Goal: Communication & Community: Answer question/provide support

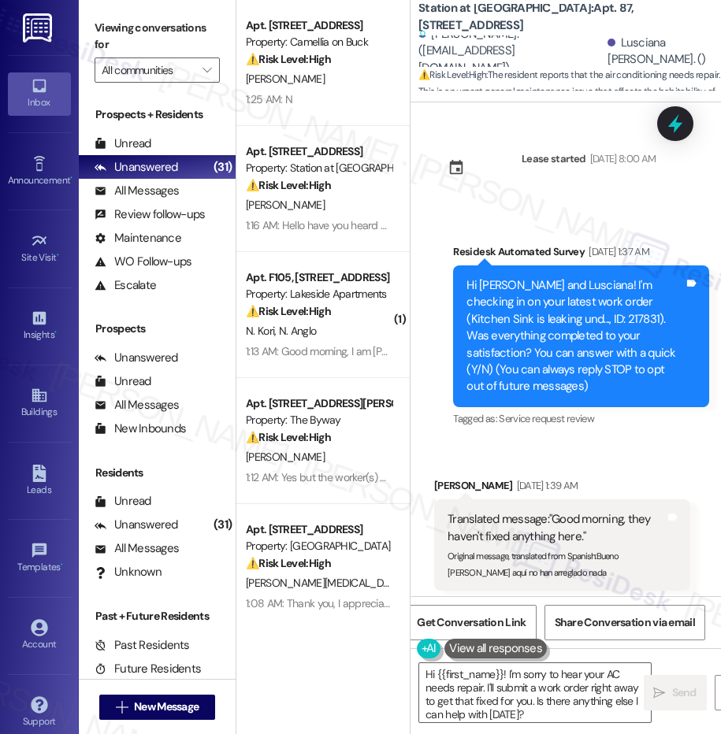
scroll to position [14896, 0]
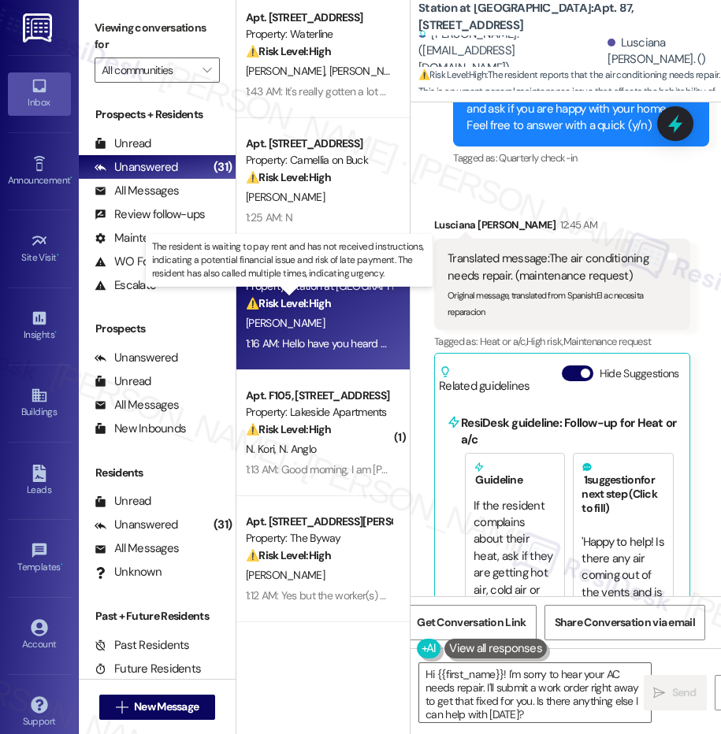
click at [320, 300] on strong "⚠️ Risk Level: High" at bounding box center [288, 303] width 85 height 14
type textarea "Hi {{first_name}}! I'm sorry to hear your AC needs repair. I'll submit a work o…"
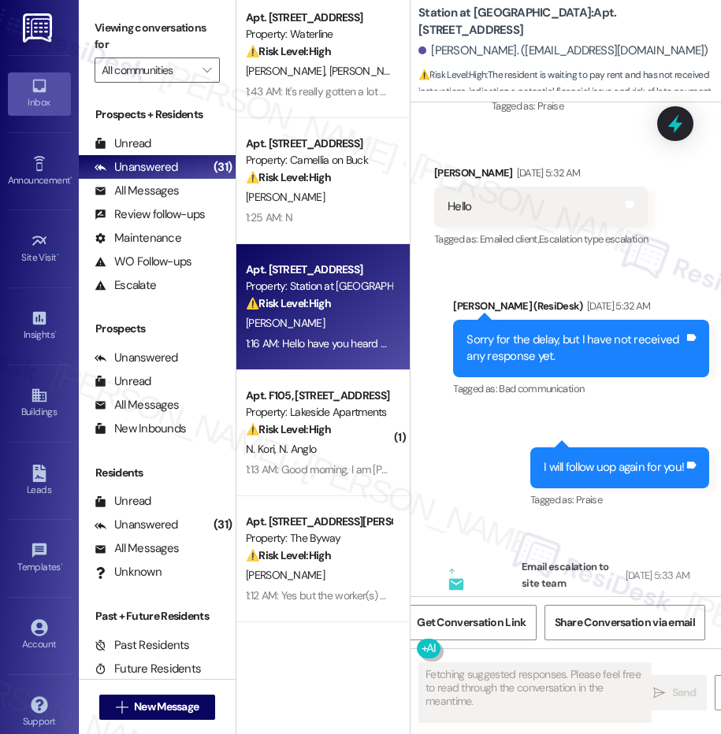
scroll to position [11532, 0]
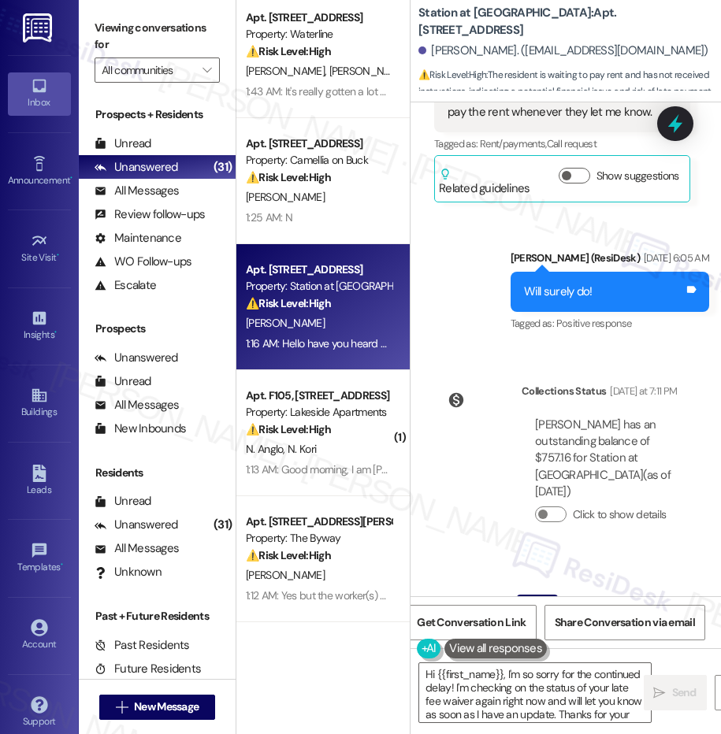
type textarea "Hi {{first_name}}, I'm so sorry for the continued delay! I'm checking on the st…"
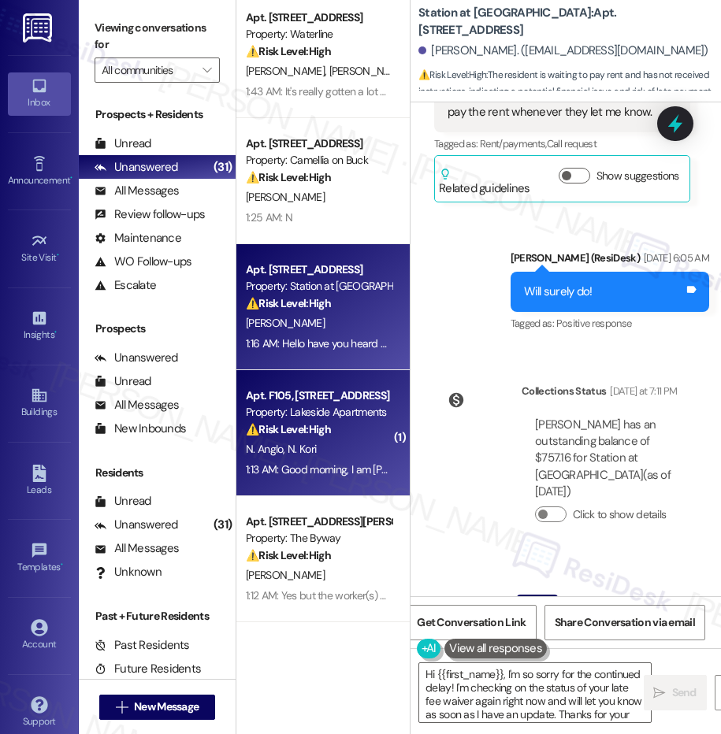
click at [317, 440] on div "N. Anglo N. Kori" at bounding box center [318, 450] width 149 height 20
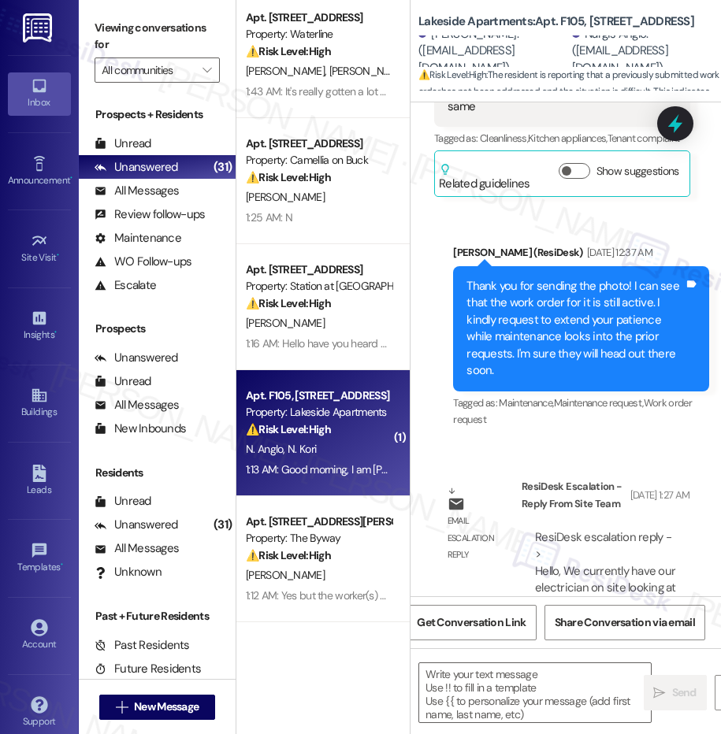
scroll to position [7783, 0]
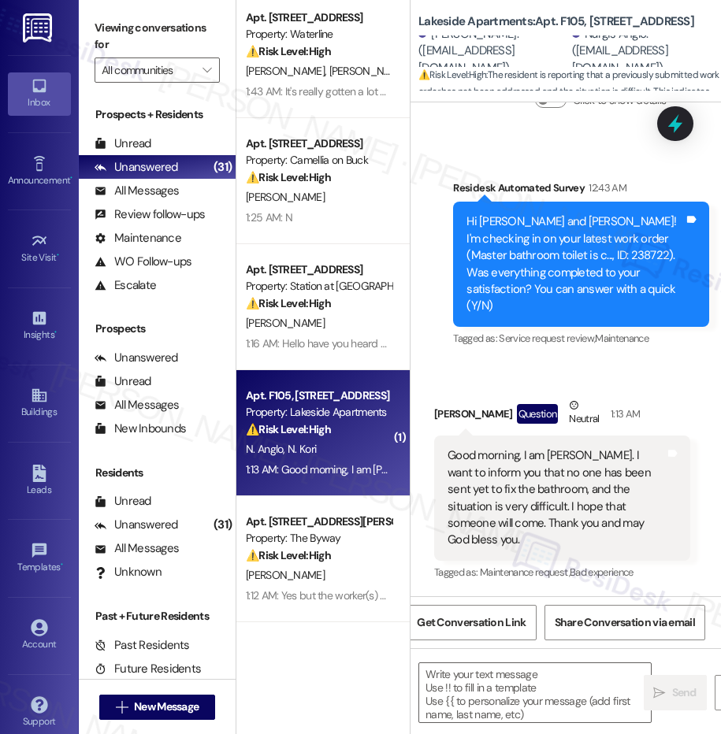
type textarea "Fetching suggested responses. Please feel free to read through the conversation…"
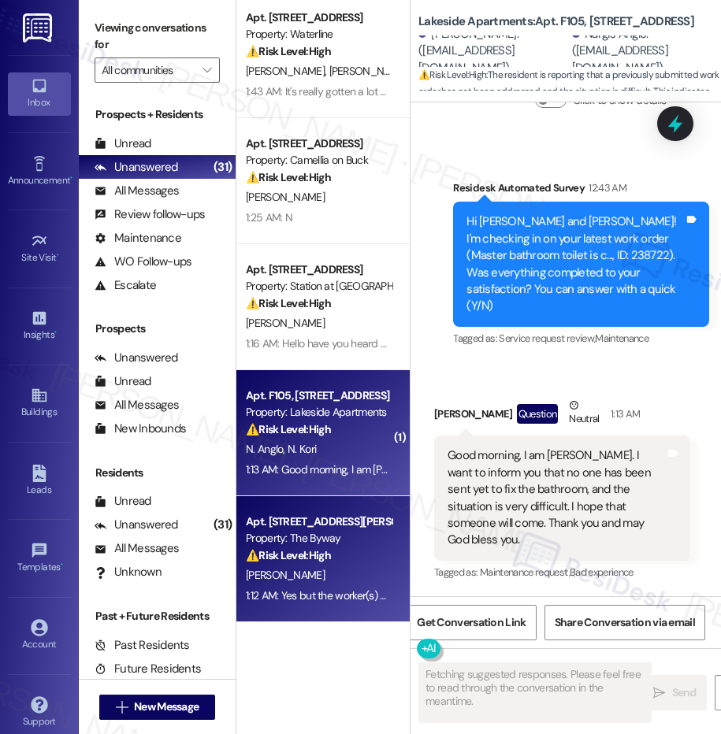
click at [315, 550] on strong "⚠️ Risk Level: High" at bounding box center [288, 555] width 85 height 14
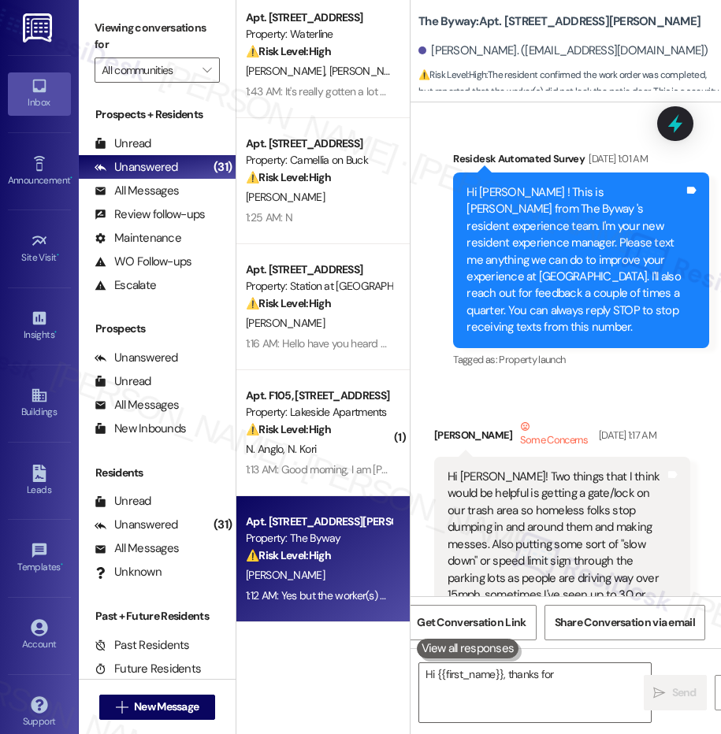
scroll to position [19040, 0]
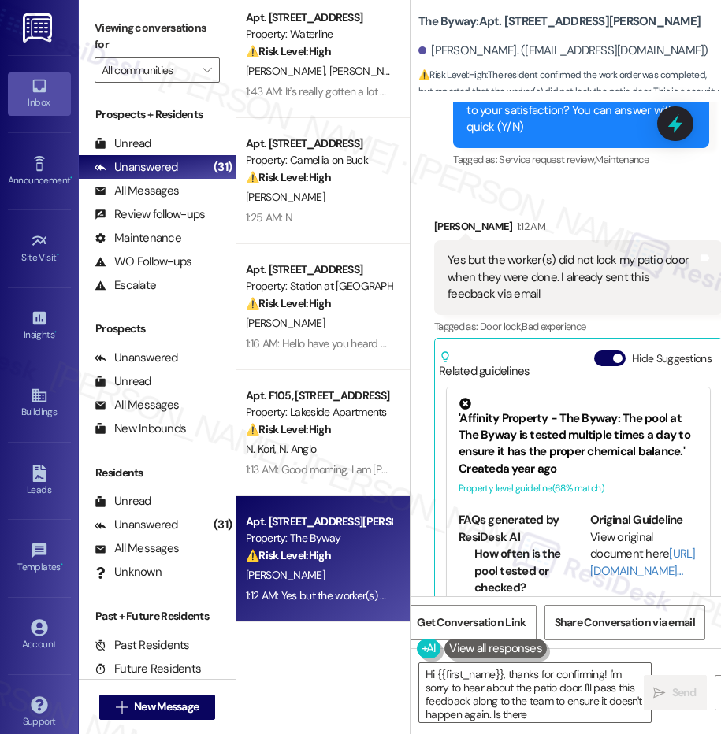
type textarea "Hi {{first_name}}, thanks for confirming! I'm sorry to hear about the patio doo…"
click at [339, 454] on div "N. [PERSON_NAME] Anglo" at bounding box center [318, 450] width 149 height 20
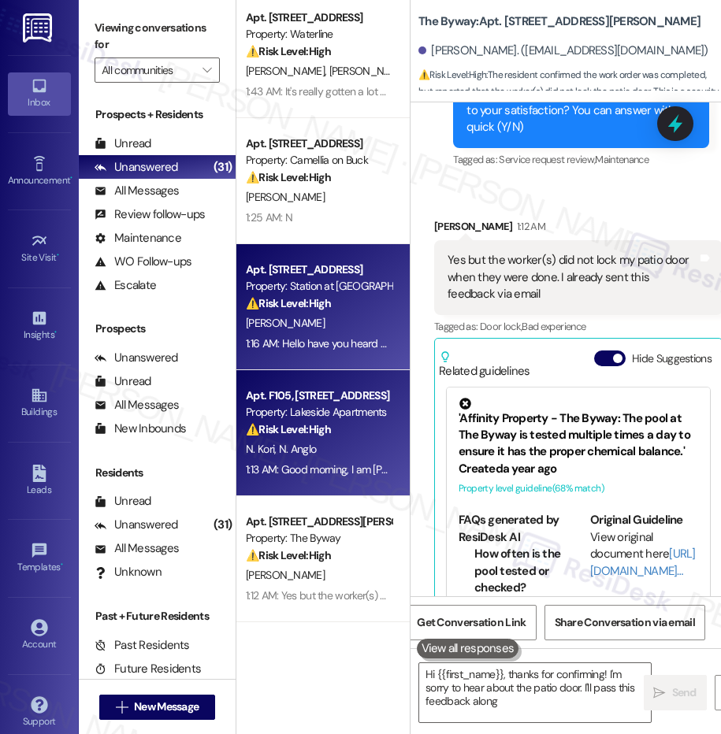
type textarea "Hi {{first_name}}, thanks for confirming! I'm sorry to hear about the patio doo…"
click at [322, 310] on strong "⚠️ Risk Level: High" at bounding box center [288, 303] width 85 height 14
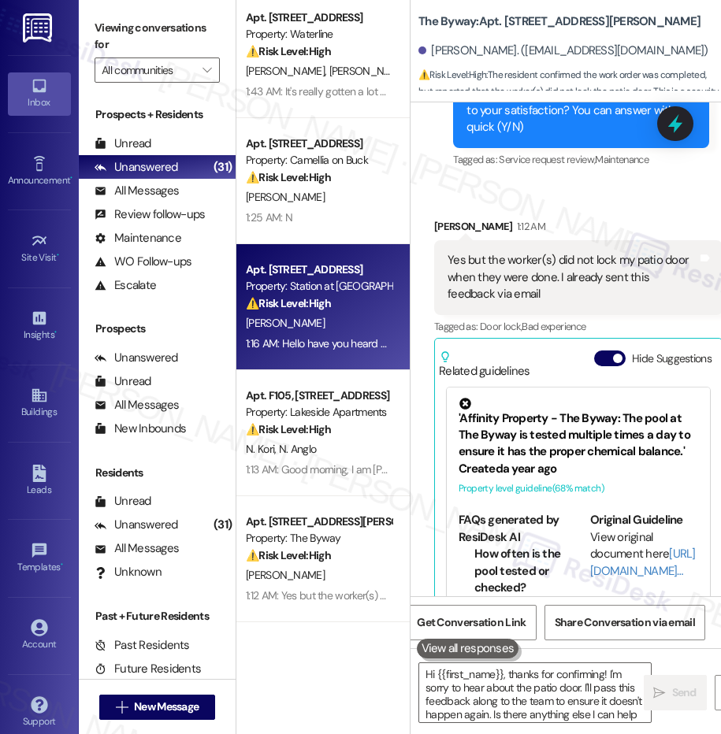
type textarea "Hi {{first_name}}, thanks for confirming! I'm sorry to hear about the patio"
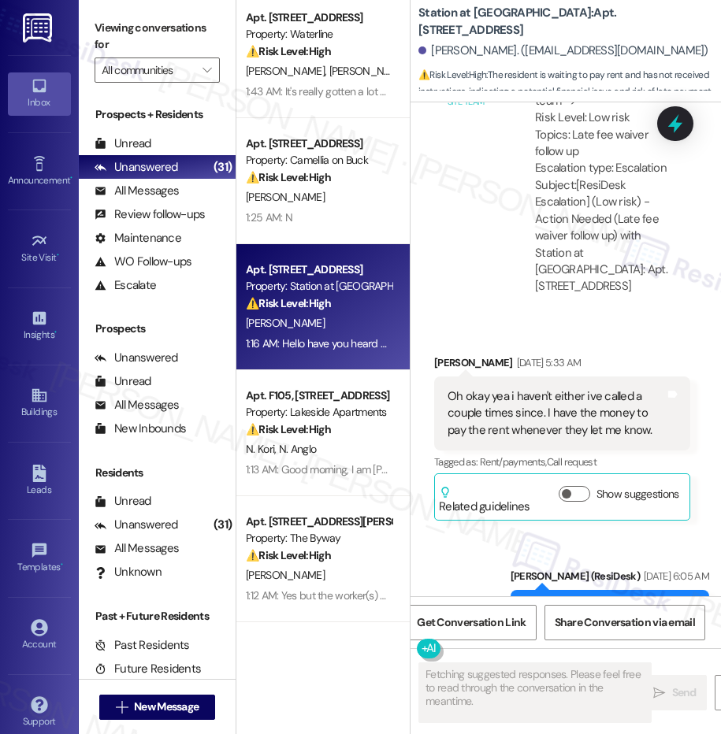
scroll to position [11532, 0]
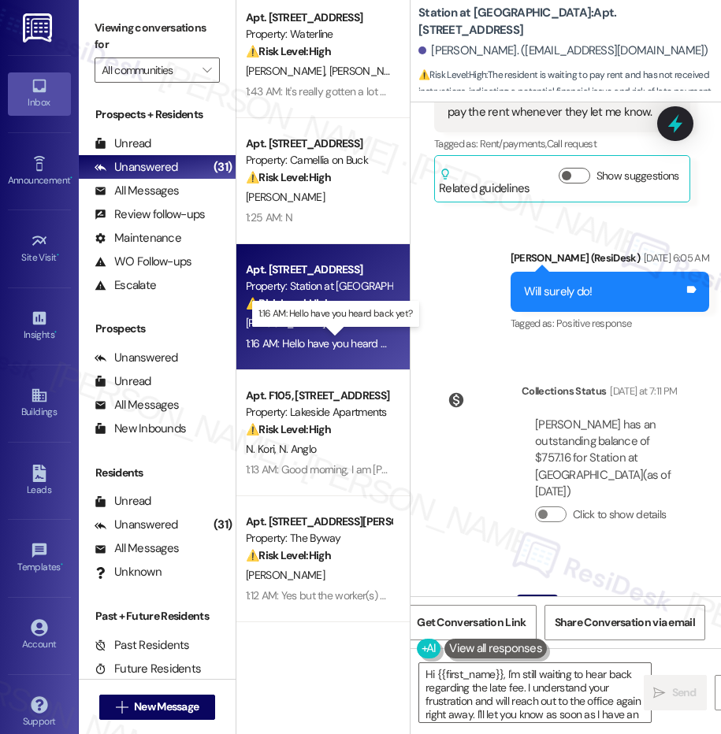
type textarea "Hi {{first_name}}, I'm still waiting to hear back regarding the late fee. I und…"
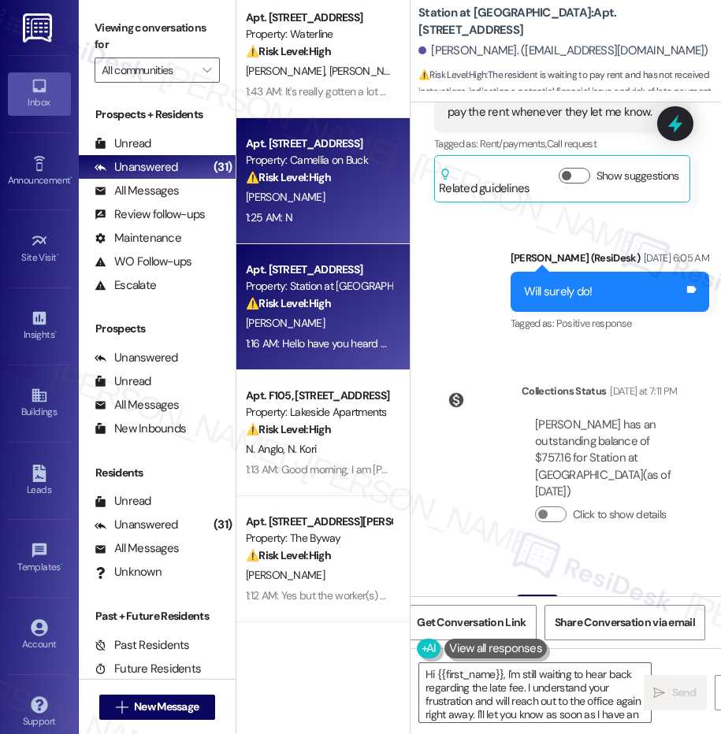
click at [332, 205] on div "[PERSON_NAME]" at bounding box center [318, 197] width 149 height 20
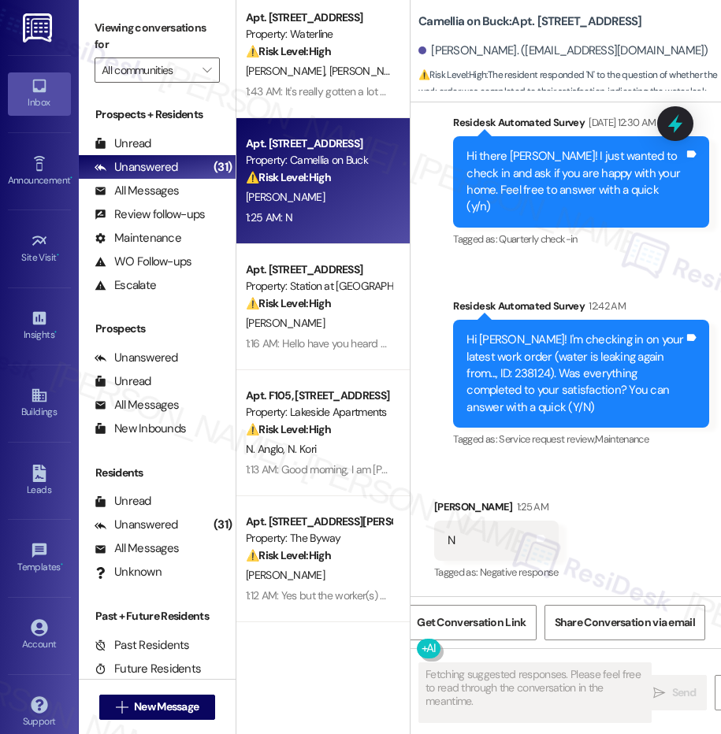
scroll to position [2554, 0]
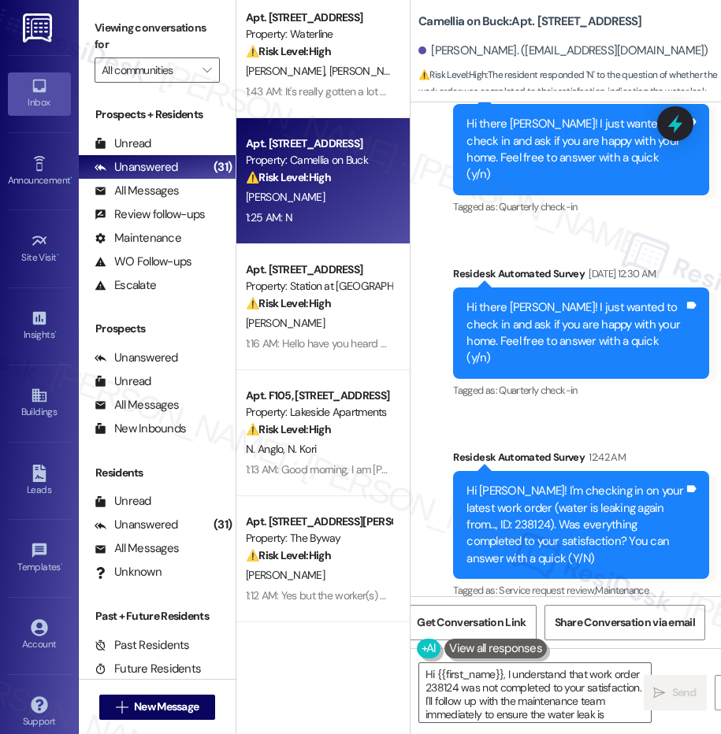
type textarea "Hi {{first_name}}, I understand that work order 238124 was not completed to you…"
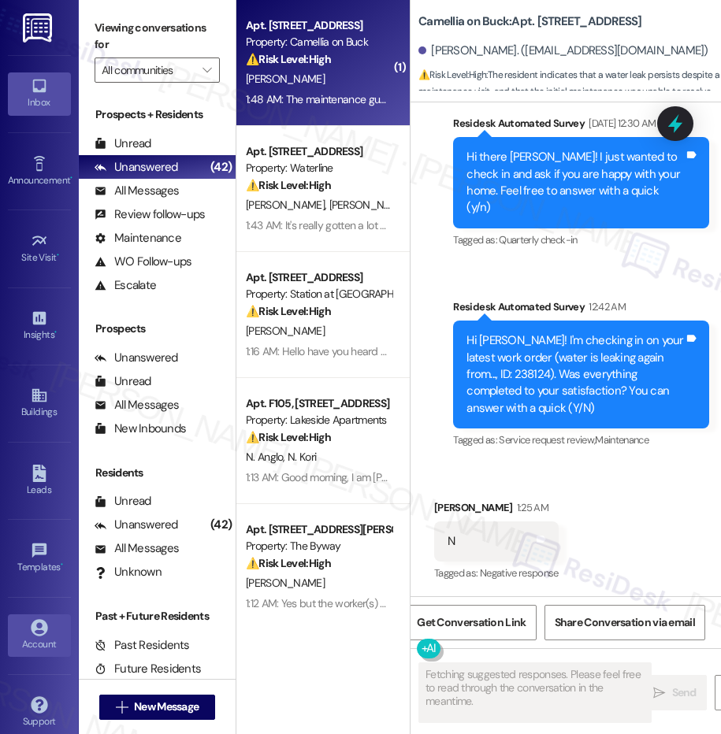
scroll to position [2920, 0]
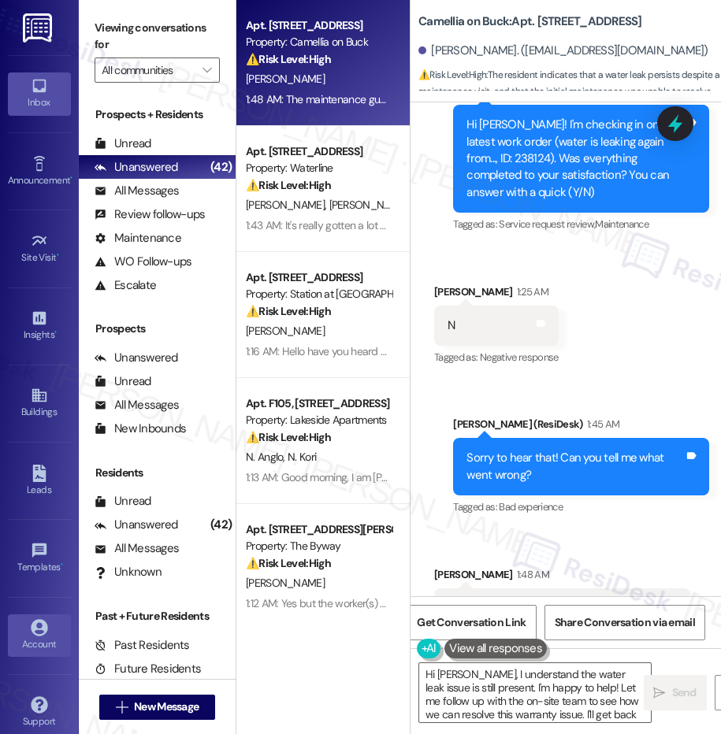
type textarea "Hi [PERSON_NAME], I understand the water leak issue is still present. I'm happy…"
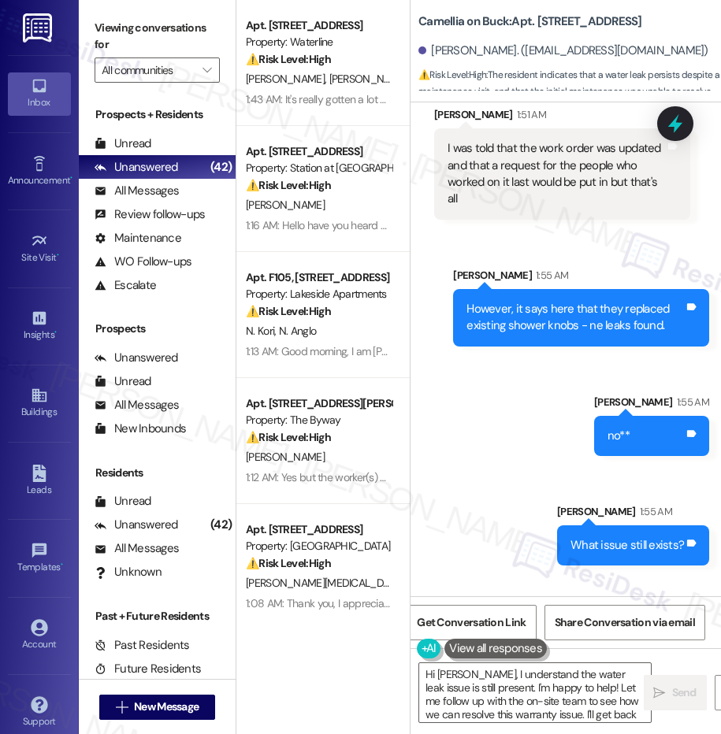
scroll to position [3730, 0]
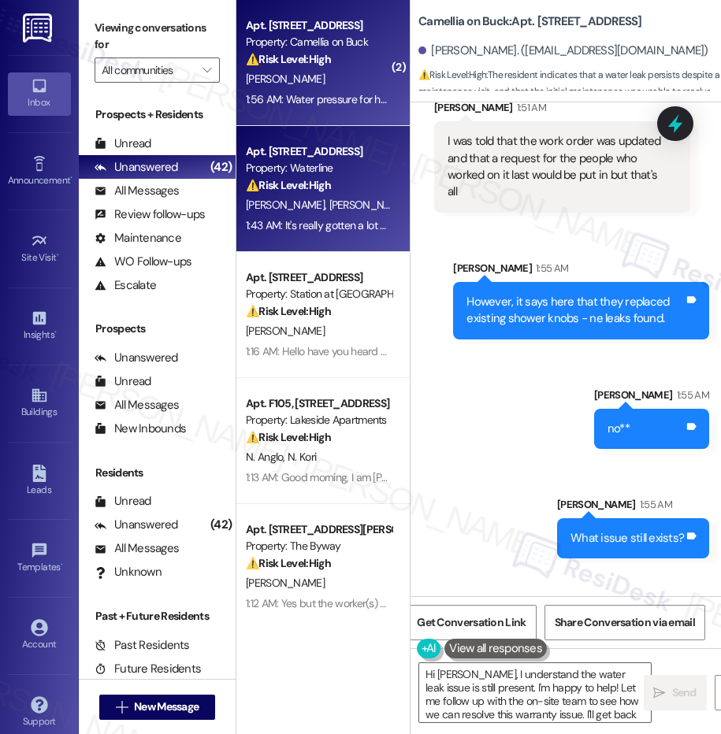
click at [412, 199] on span "[PERSON_NAME]" at bounding box center [451, 205] width 79 height 14
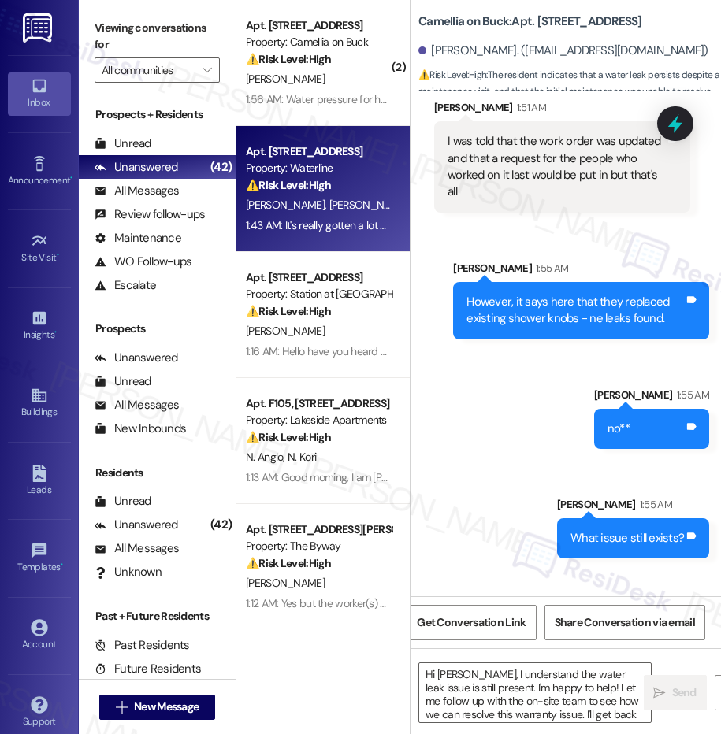
type textarea "Fetching suggested responses. Please feel free to read through the conversation…"
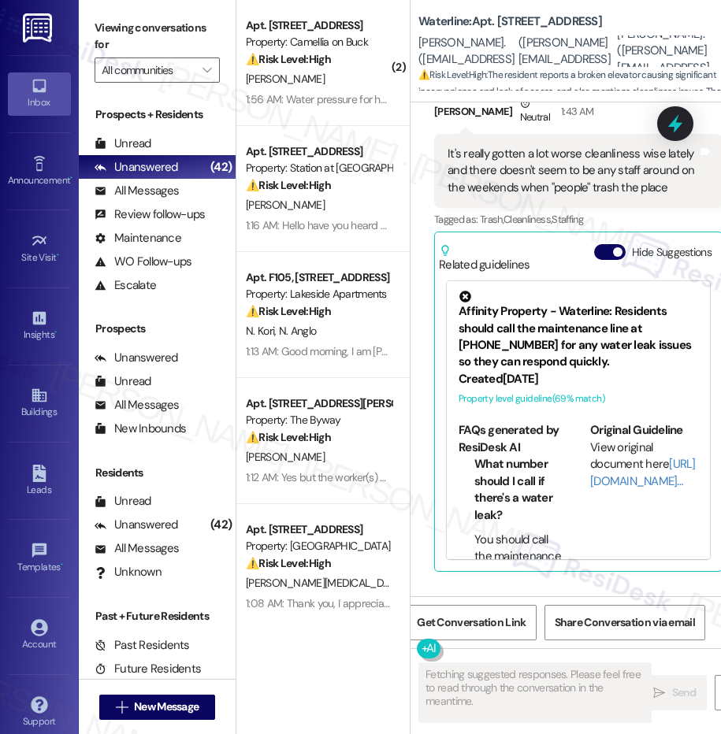
scroll to position [4928, 0]
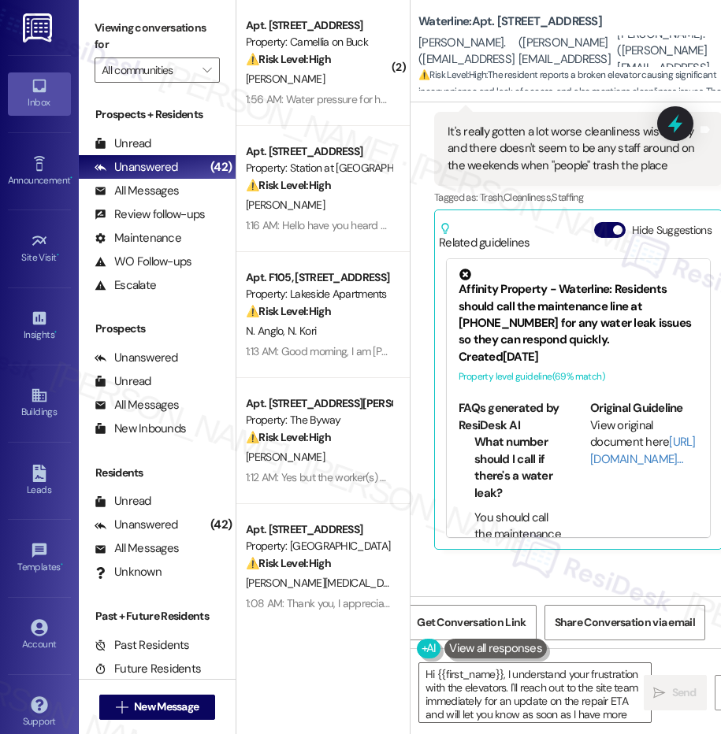
type textarea "Hi {{first_name}}, I understand your frustration with the elevators. I'll reach…"
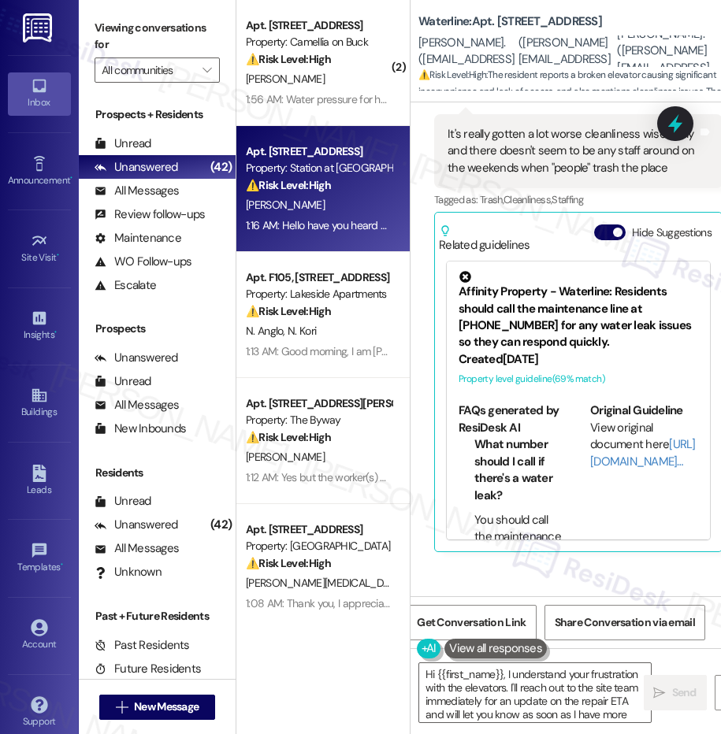
click at [325, 182] on strong "⚠️ Risk Level: High" at bounding box center [288, 185] width 85 height 14
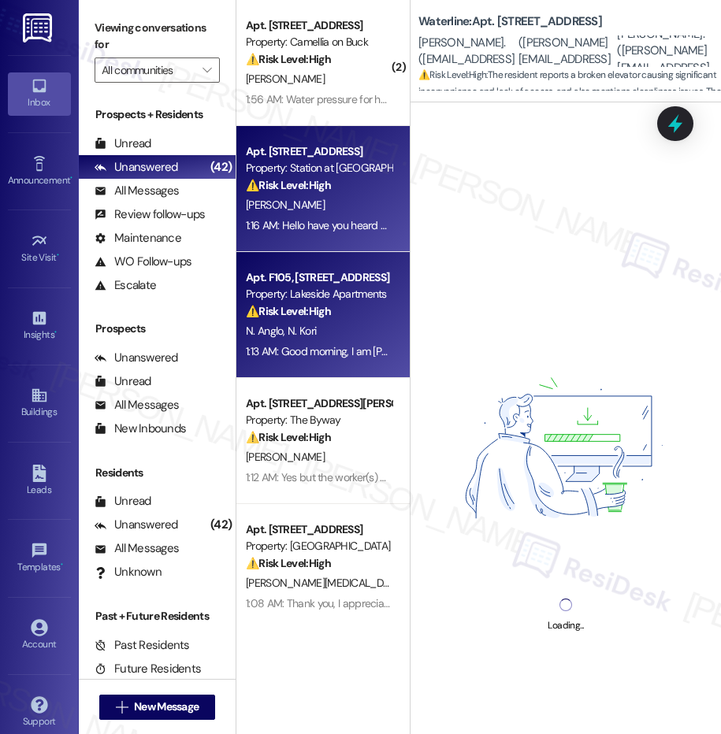
click at [342, 323] on div "N. Anglo N. Kori" at bounding box center [318, 331] width 149 height 20
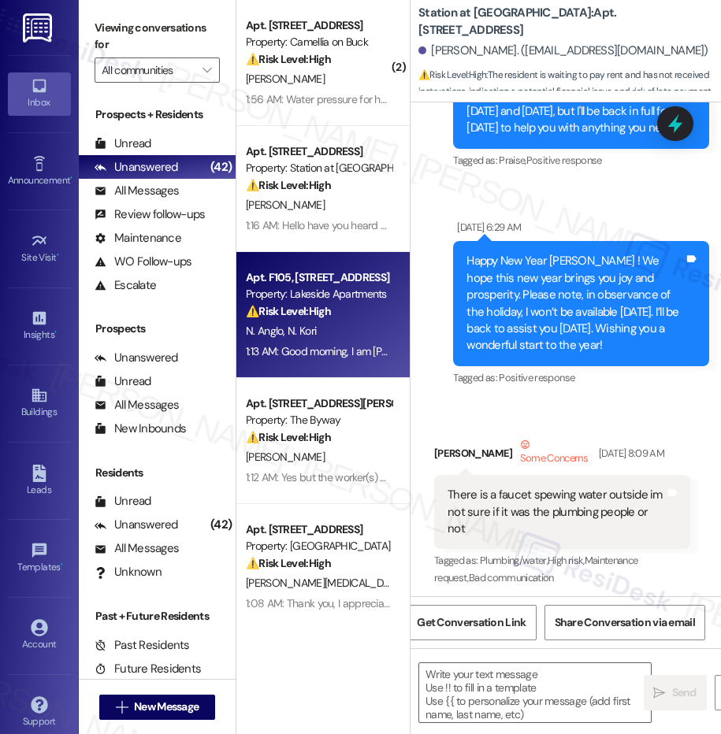
scroll to position [0, 0]
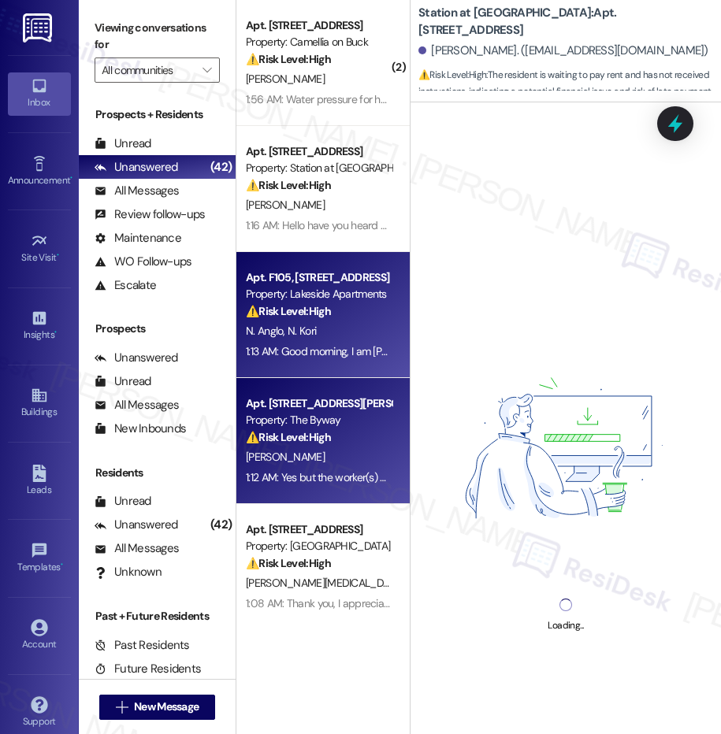
click at [310, 432] on strong "⚠️ Risk Level: High" at bounding box center [288, 437] width 85 height 14
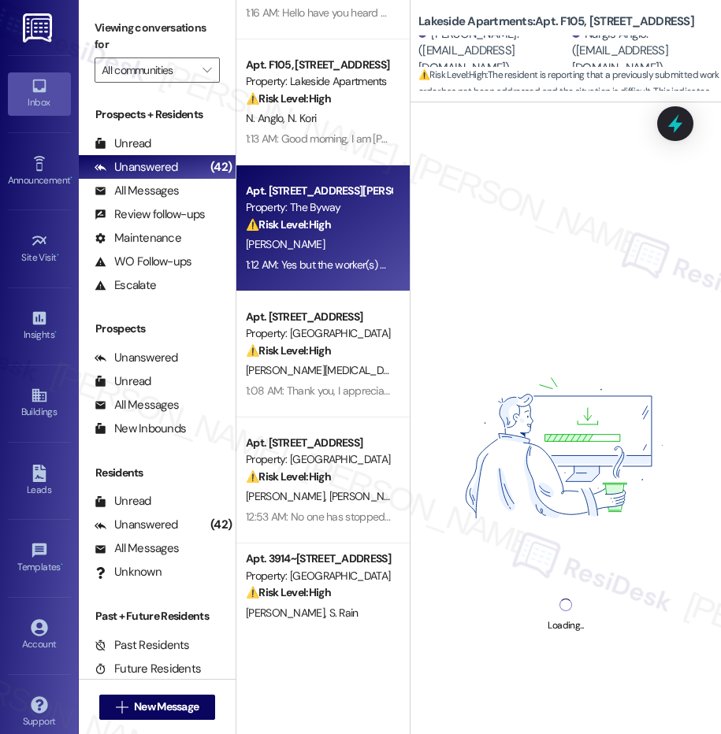
scroll to position [217, 0]
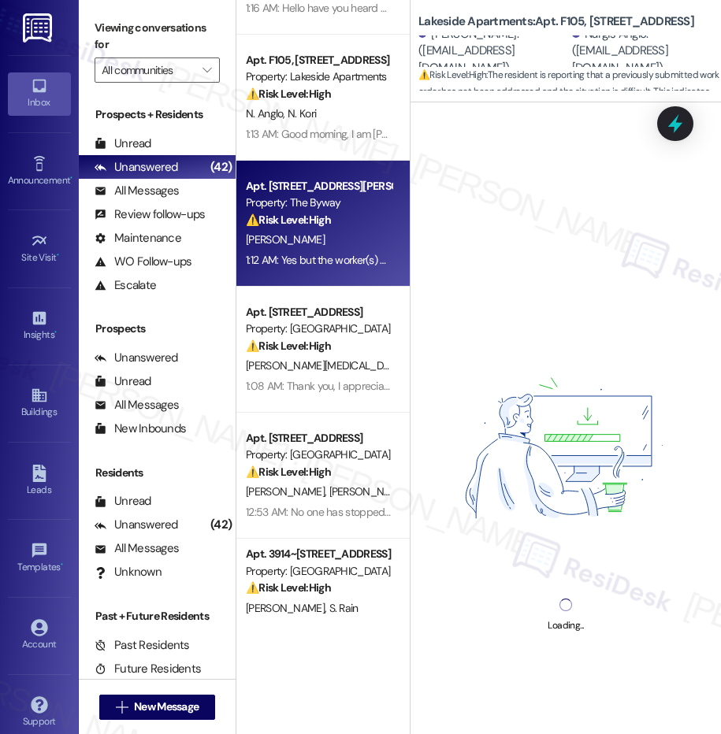
click at [317, 347] on div "( 2 ) Apt. [STREET_ADDRESS] Property: Camellia on Buck ⚠️ Risk Level: High The …" at bounding box center [322, 311] width 173 height 622
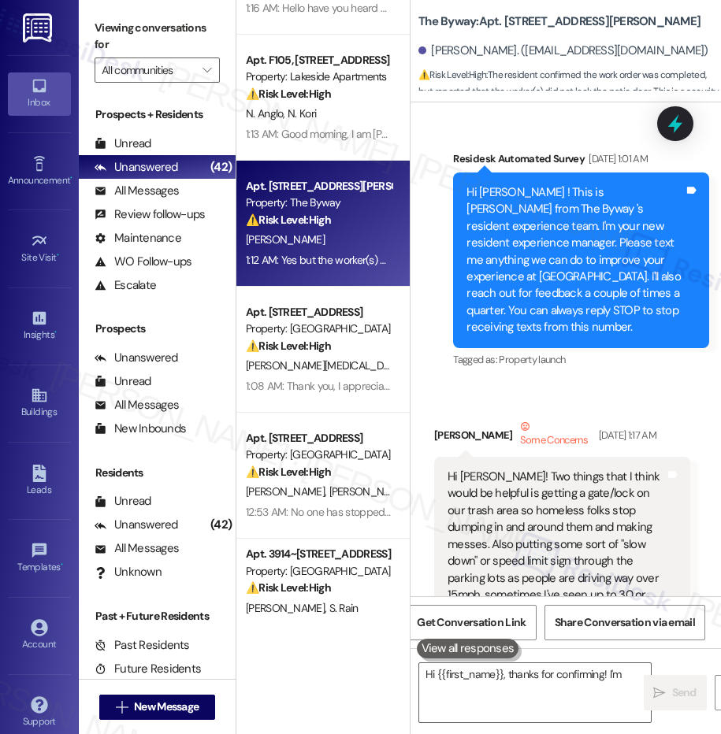
scroll to position [19040, 0]
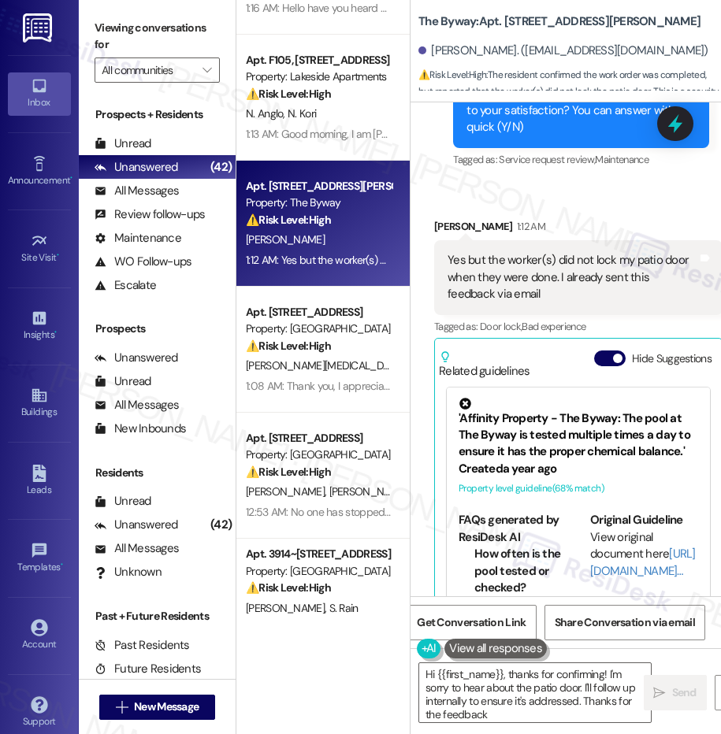
type textarea "Hi {{first_name}}, thanks for confirming! I'm sorry to hear about the patio doo…"
